Goal: Information Seeking & Learning: Learn about a topic

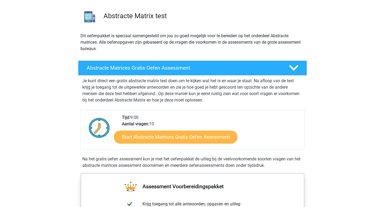
scroll to position [47, 0]
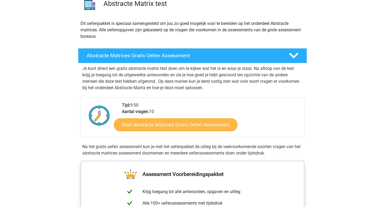
click at [181, 126] on link "Start Abstracte Matrices Gratis Oefen Assessment" at bounding box center [176, 124] width 124 height 13
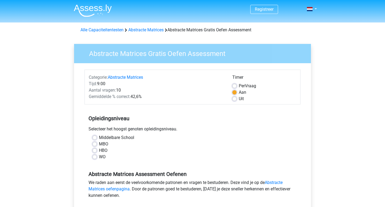
click at [99, 143] on label "MBO" at bounding box center [103, 144] width 9 height 6
click at [95, 143] on input "MBO" at bounding box center [95, 143] width 4 height 5
radio input "true"
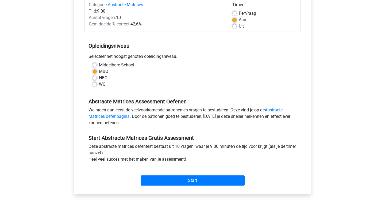
scroll to position [73, 0]
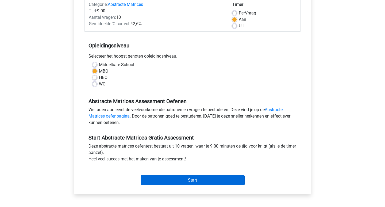
click at [195, 180] on input "Start" at bounding box center [193, 180] width 104 height 10
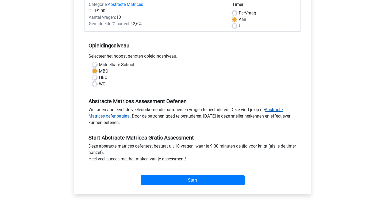
click at [278, 110] on link "Abstracte Matrices oefenpagina" at bounding box center [186, 112] width 194 height 11
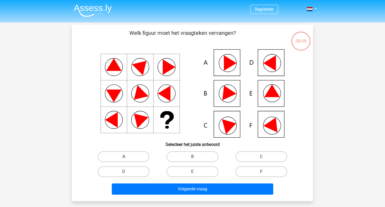
click at [128, 158] on label "A" at bounding box center [124, 156] width 52 height 11
click at [127, 158] on input "A" at bounding box center [125, 157] width 3 height 3
radio input "true"
click at [193, 150] on div "B" at bounding box center [192, 156] width 69 height 15
click at [134, 174] on label "D" at bounding box center [124, 171] width 52 height 11
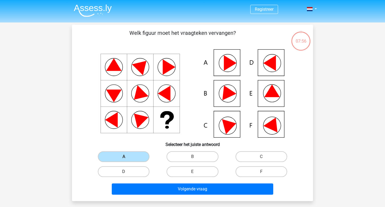
click at [127, 174] on input "D" at bounding box center [125, 172] width 3 height 3
radio input "true"
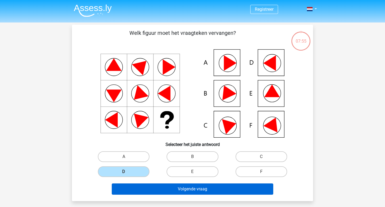
click at [220, 191] on button "Volgende vraag" at bounding box center [193, 188] width 162 height 11
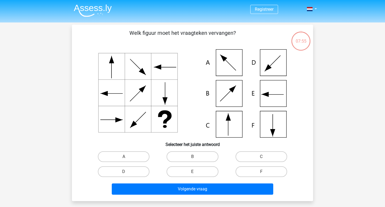
scroll to position [25, 0]
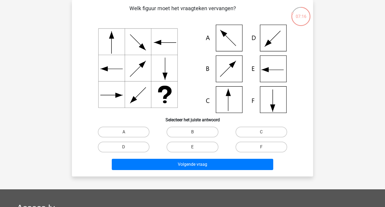
click at [233, 101] on icon at bounding box center [193, 69] width 216 height 88
click at [263, 132] on label "C" at bounding box center [262, 131] width 52 height 11
click at [263, 132] on input "C" at bounding box center [262, 133] width 3 height 3
radio input "true"
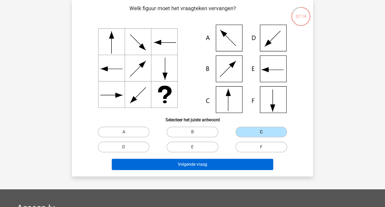
click at [235, 166] on button "Volgende vraag" at bounding box center [193, 164] width 162 height 11
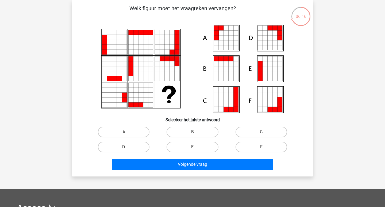
click at [259, 76] on icon at bounding box center [260, 78] width 5 height 5
click at [187, 144] on label "E" at bounding box center [193, 146] width 52 height 11
click at [193, 147] on input "E" at bounding box center [194, 148] width 3 height 3
radio input "true"
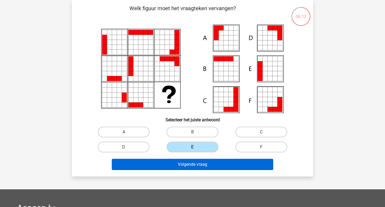
click at [192, 162] on button "Volgende vraag" at bounding box center [193, 164] width 162 height 11
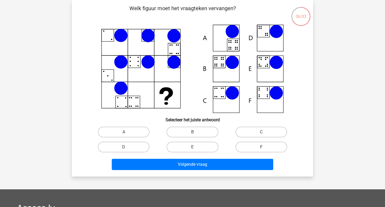
click at [265, 147] on label "F" at bounding box center [262, 146] width 52 height 11
click at [265, 147] on input "F" at bounding box center [262, 148] width 3 height 3
radio input "true"
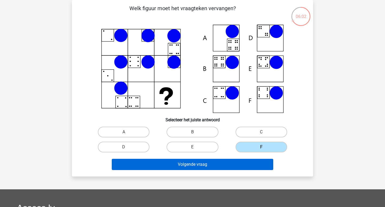
click at [242, 160] on button "Volgende vraag" at bounding box center [193, 164] width 162 height 11
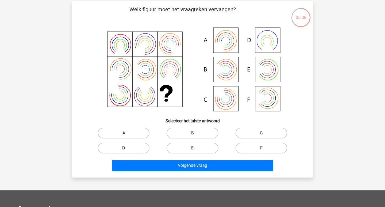
scroll to position [24, 0]
click at [233, 101] on icon at bounding box center [193, 70] width 216 height 88
click at [241, 131] on label "C" at bounding box center [262, 133] width 52 height 11
click at [261, 133] on input "C" at bounding box center [262, 134] width 3 height 3
radio input "true"
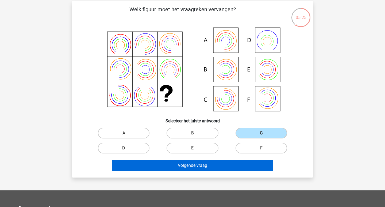
click at [233, 165] on button "Volgende vraag" at bounding box center [193, 165] width 162 height 11
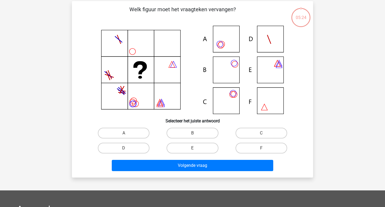
scroll to position [25, 0]
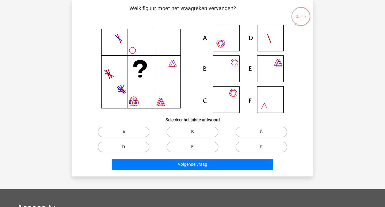
click at [199, 137] on label "B" at bounding box center [193, 131] width 52 height 11
click at [196, 135] on input "B" at bounding box center [194, 133] width 3 height 3
radio input "true"
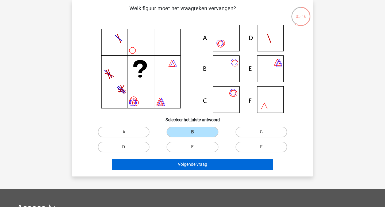
click at [206, 164] on button "Volgende vraag" at bounding box center [193, 164] width 162 height 11
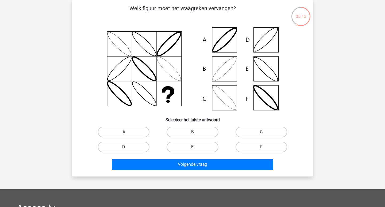
click at [206, 148] on label "E" at bounding box center [193, 146] width 52 height 11
click at [196, 148] on input "E" at bounding box center [194, 148] width 3 height 3
radio input "true"
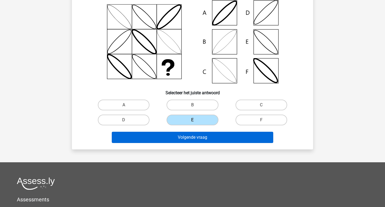
click at [215, 141] on button "Volgende vraag" at bounding box center [193, 137] width 162 height 11
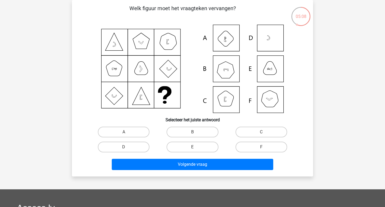
click at [269, 105] on icon at bounding box center [193, 69] width 216 height 88
click at [257, 147] on label "F" at bounding box center [262, 146] width 52 height 11
click at [261, 147] on input "F" at bounding box center [262, 148] width 3 height 3
radio input "true"
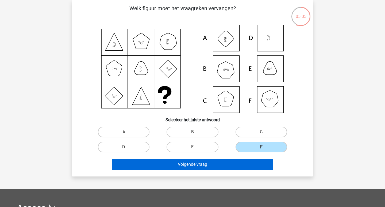
click at [239, 166] on button "Volgende vraag" at bounding box center [193, 164] width 162 height 11
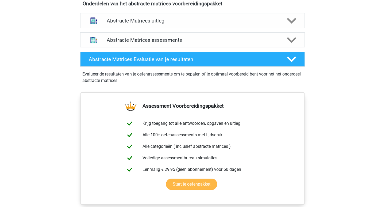
scroll to position [336, 0]
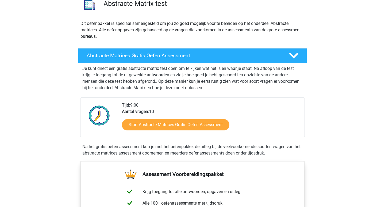
scroll to position [47, 0]
